Goal: Complete application form

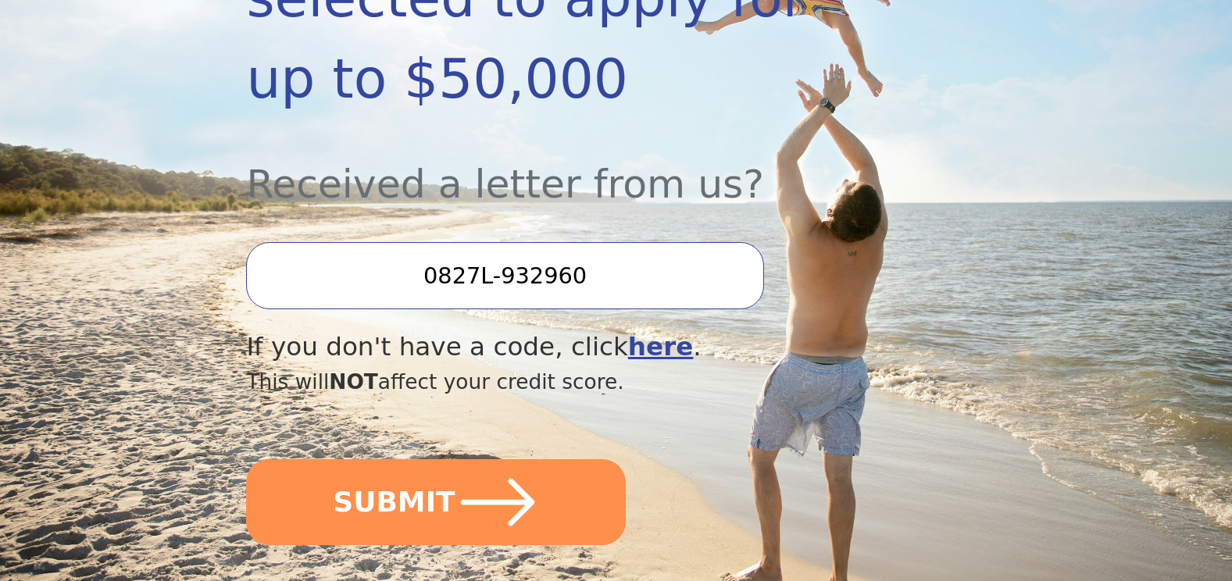
scroll to position [469, 0]
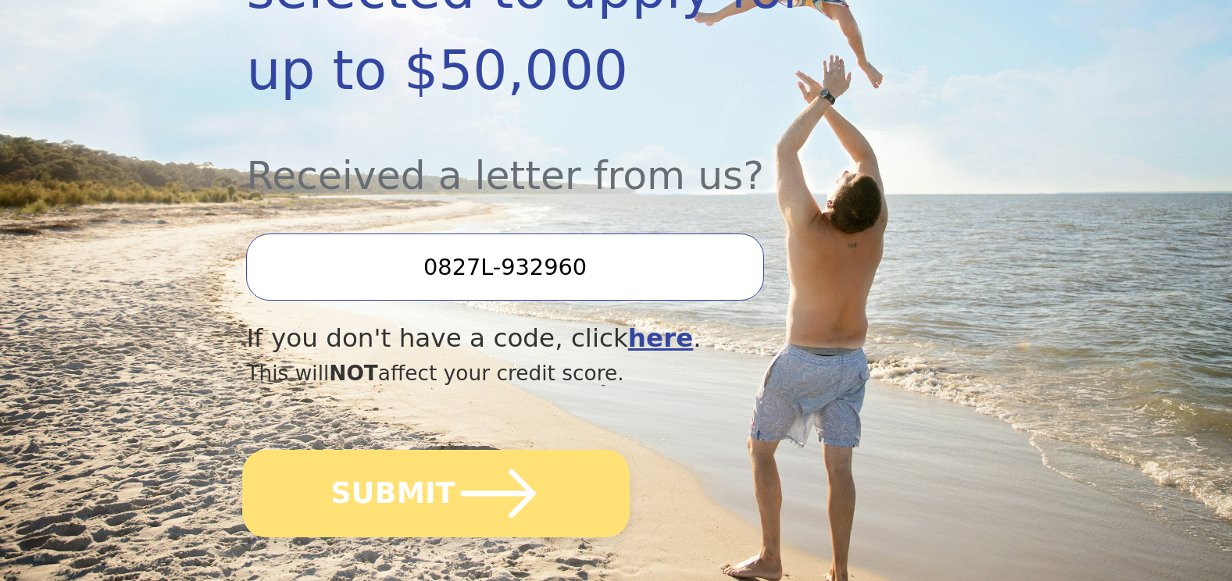
click at [455, 451] on icon "submit" at bounding box center [498, 494] width 86 height 86
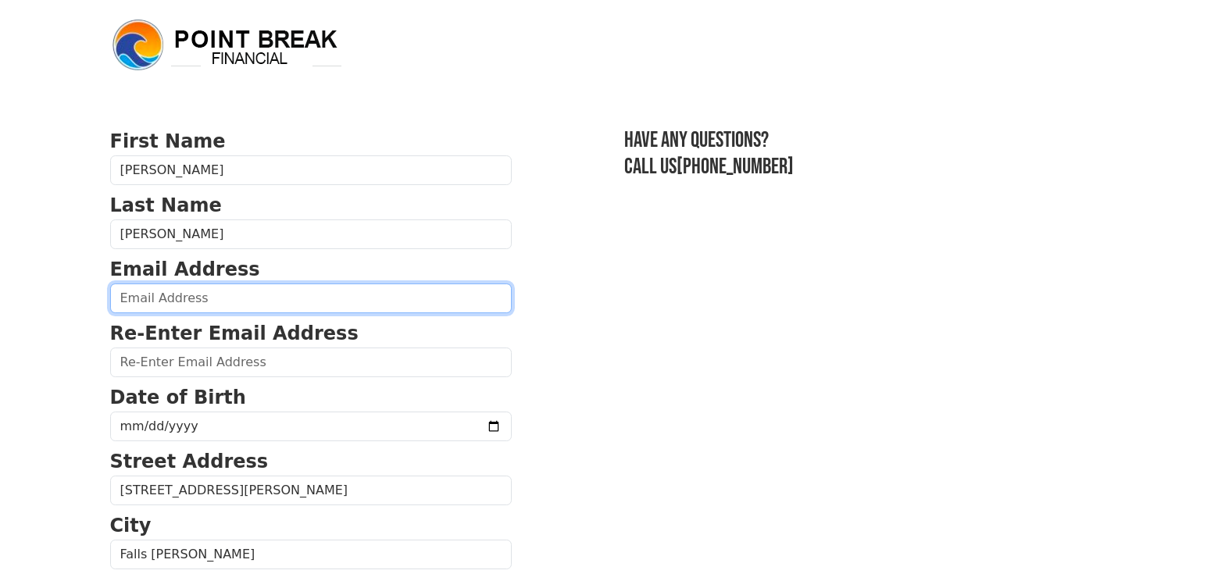
click at [181, 290] on input "email" at bounding box center [310, 299] width 401 height 30
type input "littlebitmustang@yahoo.com"
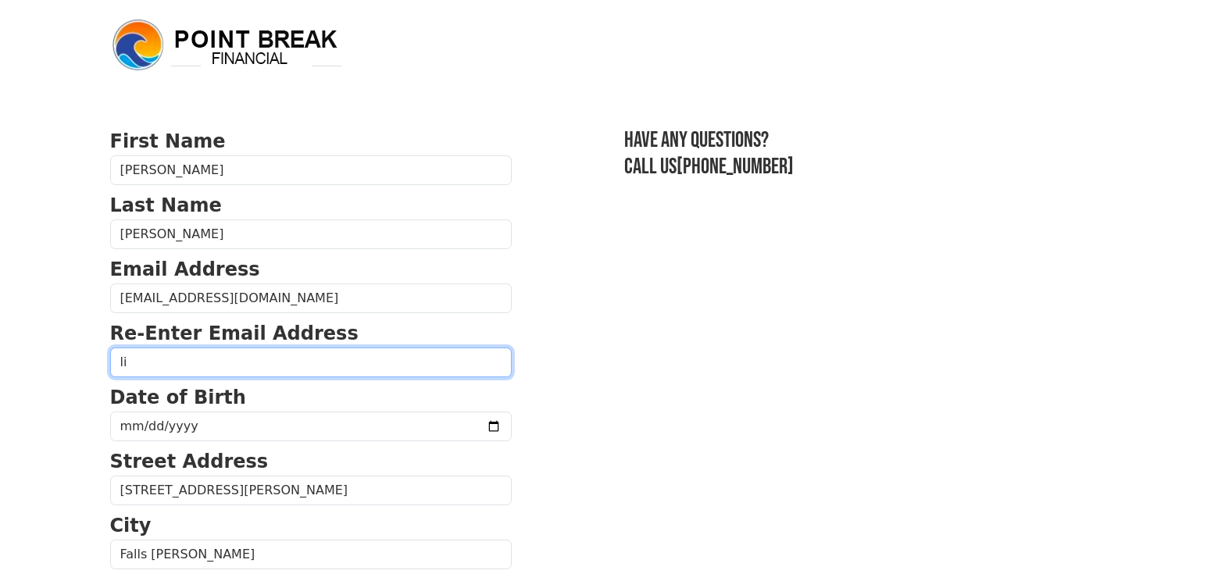
type input "littlebitmustang@yahoo.com"
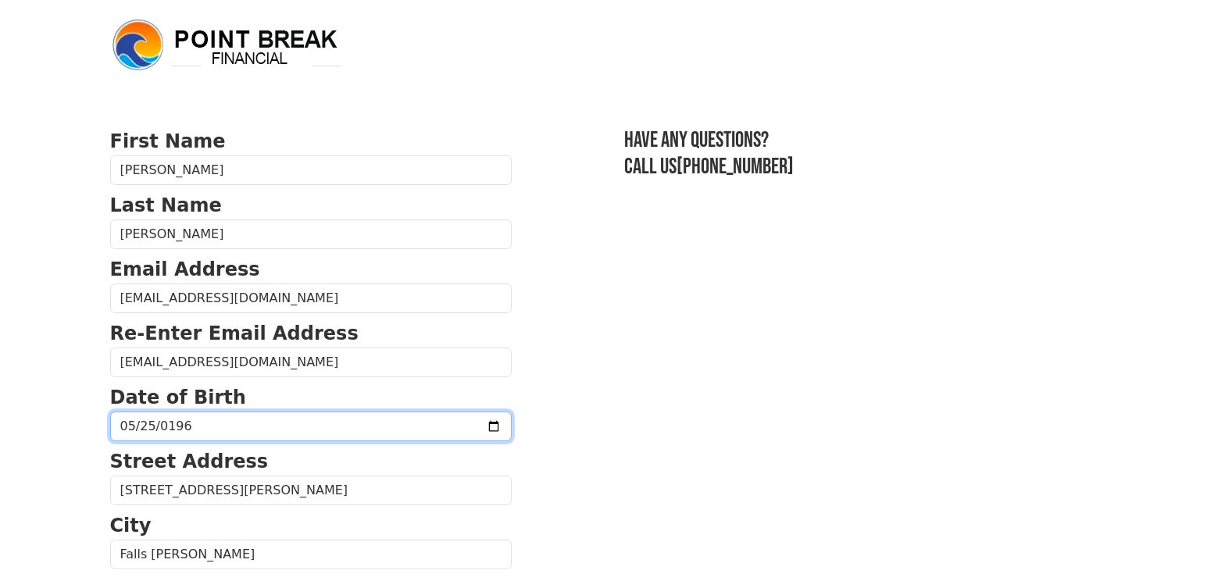
type input "1966-05-25"
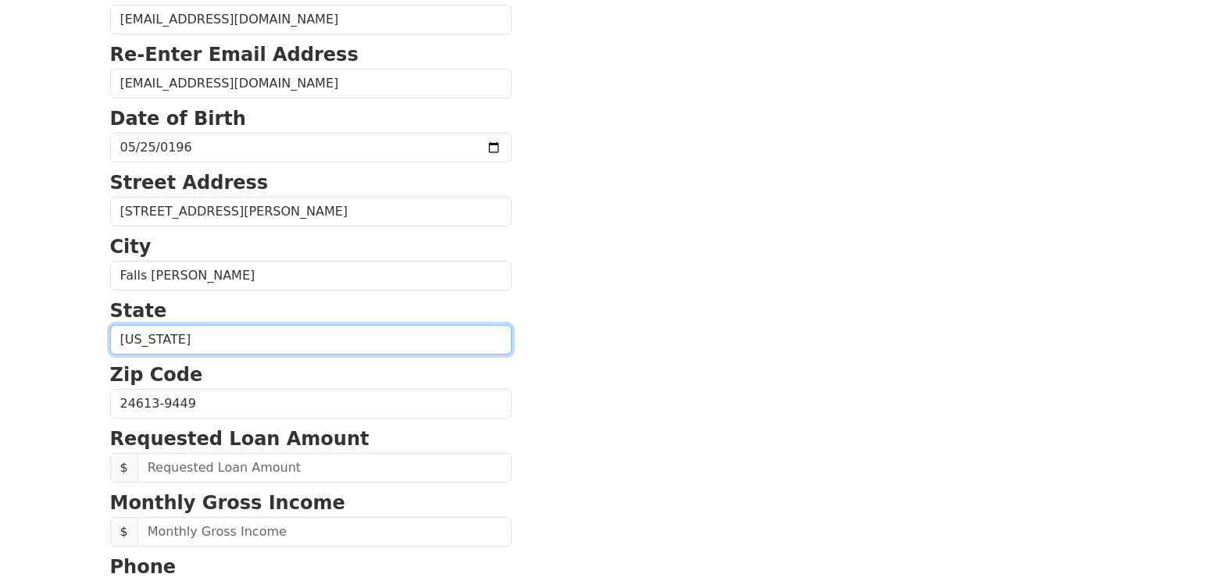
scroll to position [328, 0]
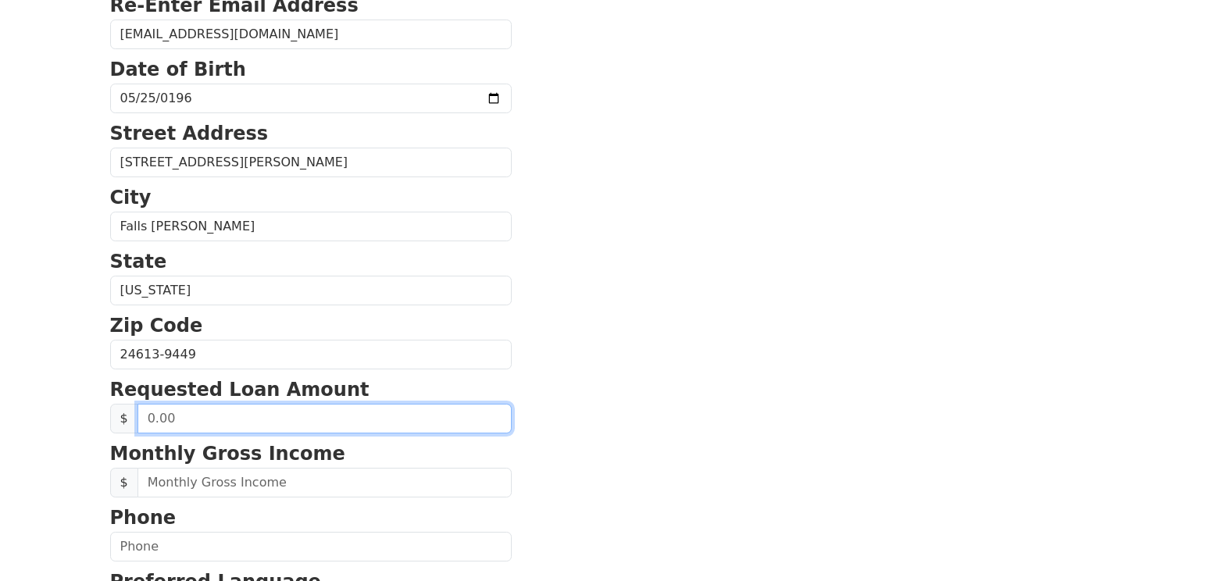
click at [278, 425] on input "text" at bounding box center [324, 419] width 374 height 30
type input "30,000.00"
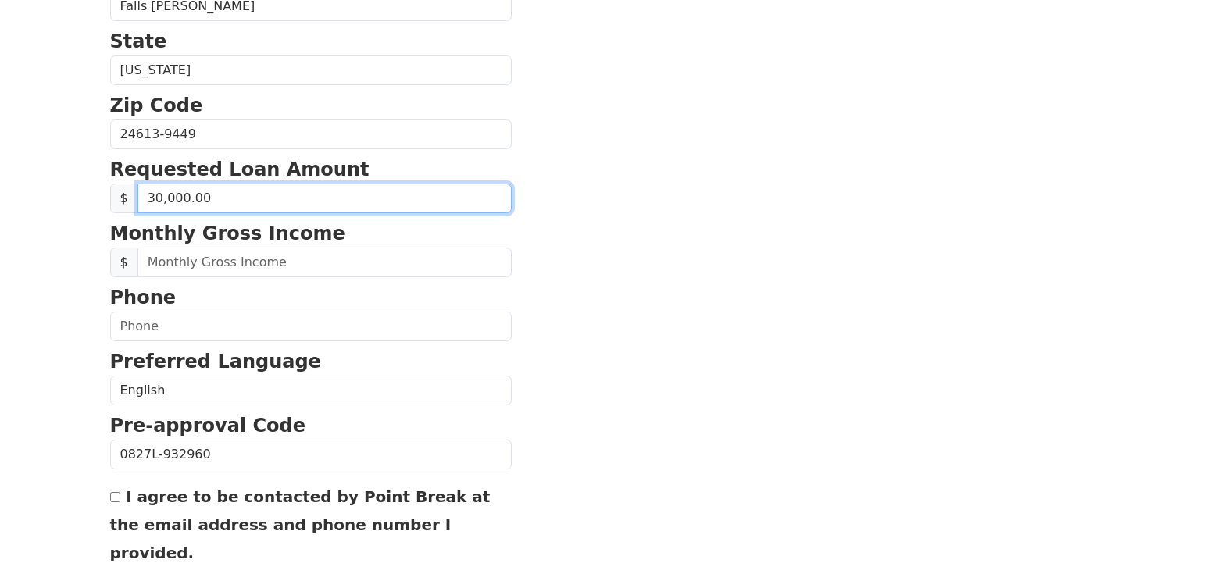
scroll to position [484, 0]
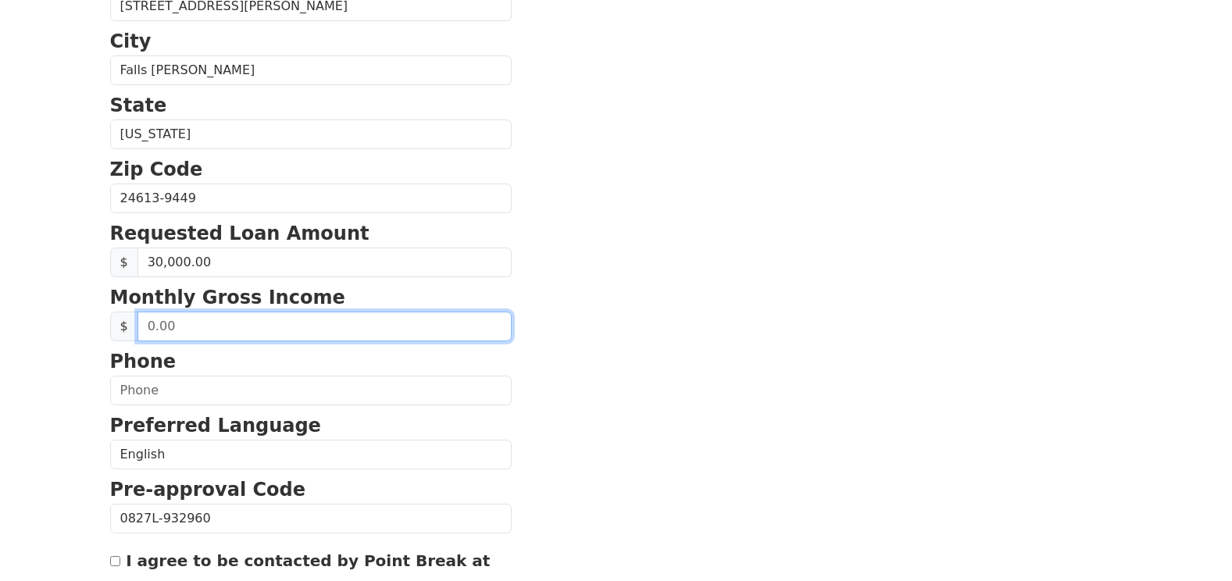
click at [342, 328] on input "text" at bounding box center [324, 327] width 374 height 30
type input "3,200.00"
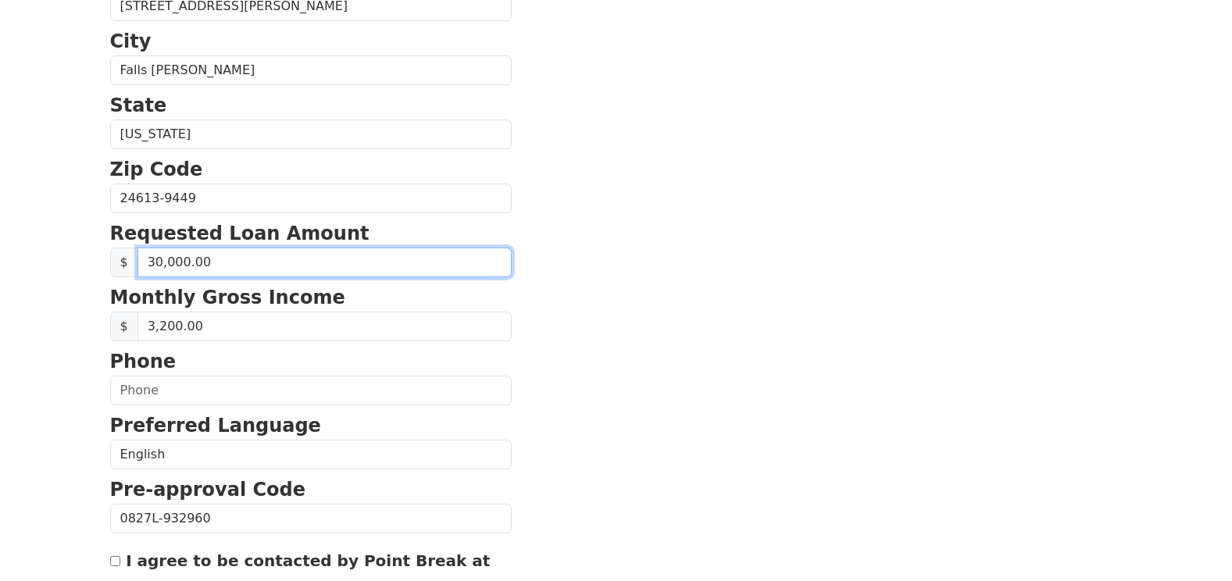
drag, startPoint x: 263, startPoint y: 260, endPoint x: 80, endPoint y: 260, distance: 183.5
type input "20,000.00"
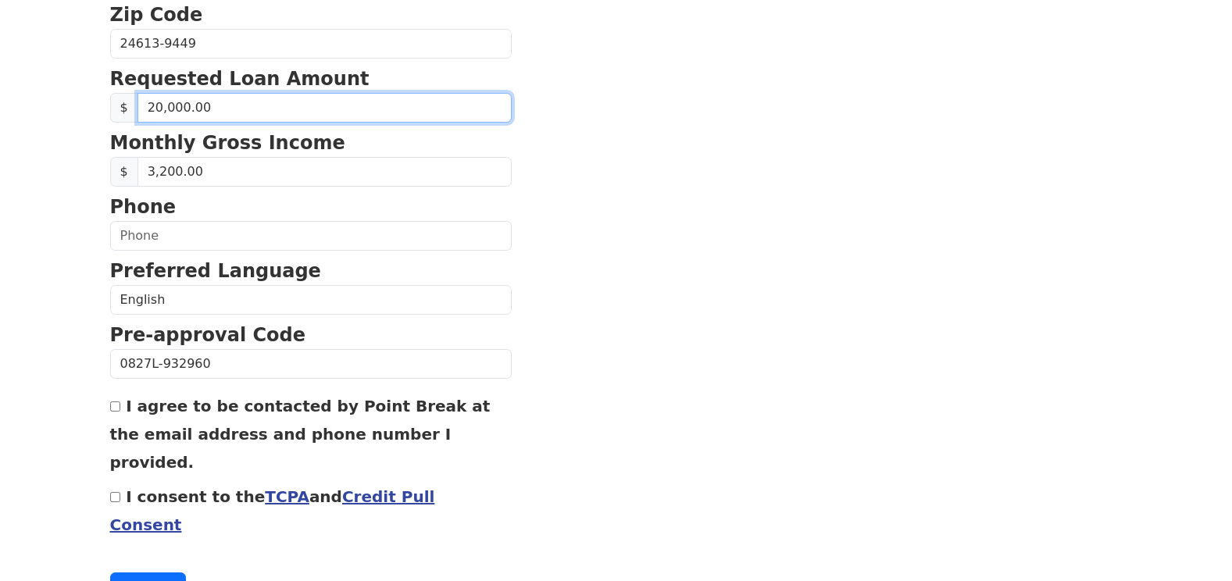
scroll to position [640, 0]
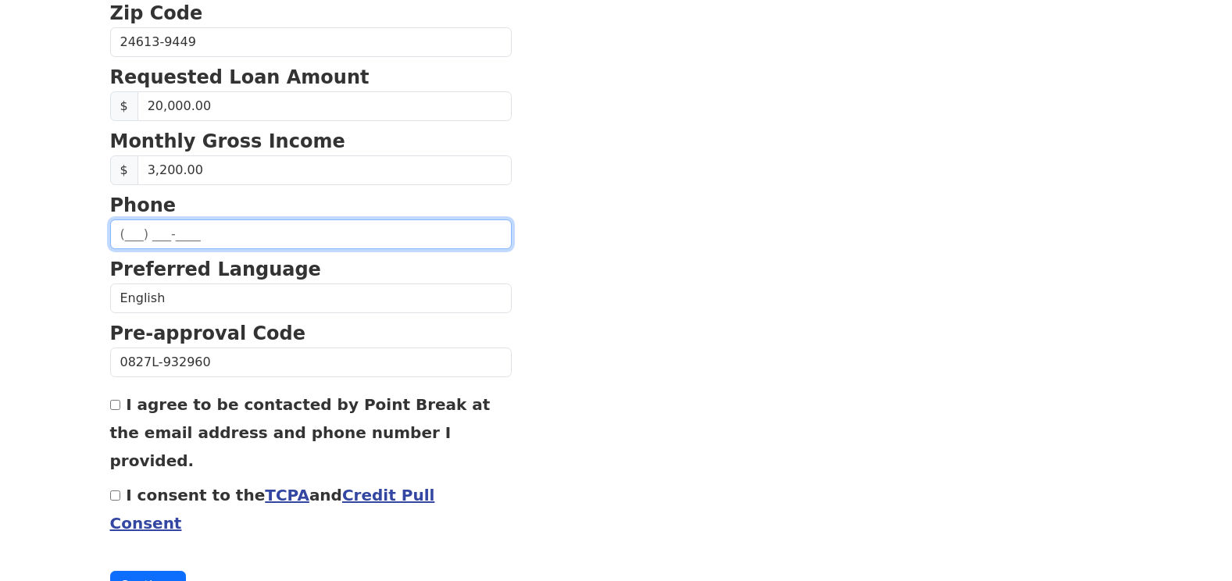
click at [176, 237] on input "text" at bounding box center [310, 234] width 401 height 30
type input "(304) 320-2898"
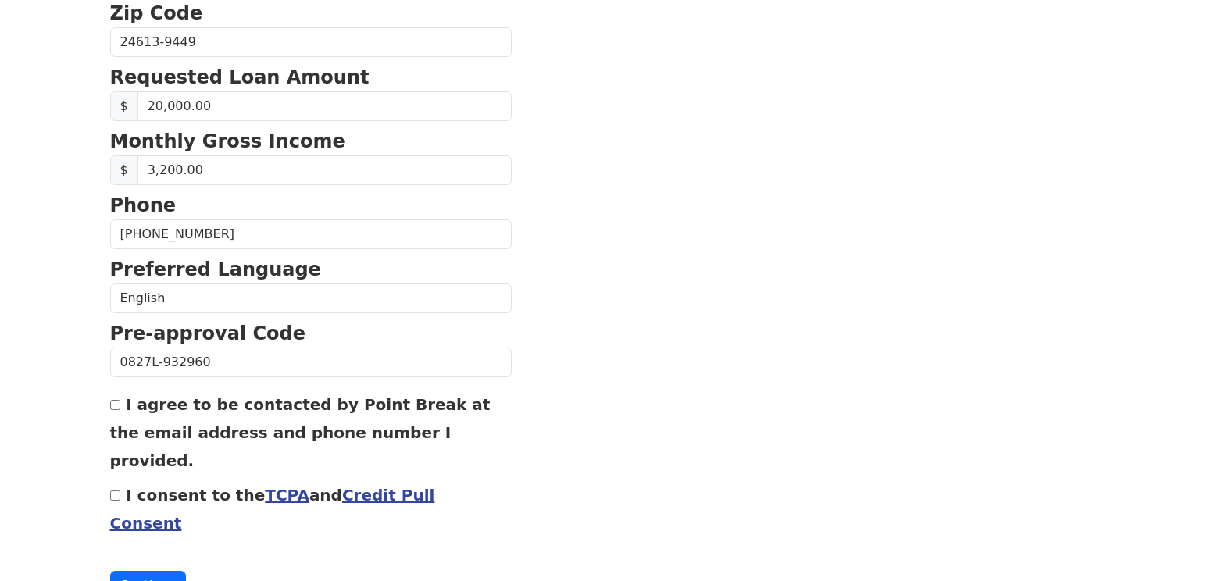
click at [112, 410] on input "I agree to be contacted by Point Break at the email address and phone number I …" at bounding box center [115, 405] width 10 height 10
checkbox input "true"
click at [116, 491] on input "I consent to the TCPA and Credit Pull Consent" at bounding box center [115, 496] width 10 height 10
checkbox input "true"
click at [146, 571] on button "Continue" at bounding box center [148, 586] width 77 height 30
